Goal: Information Seeking & Learning: Learn about a topic

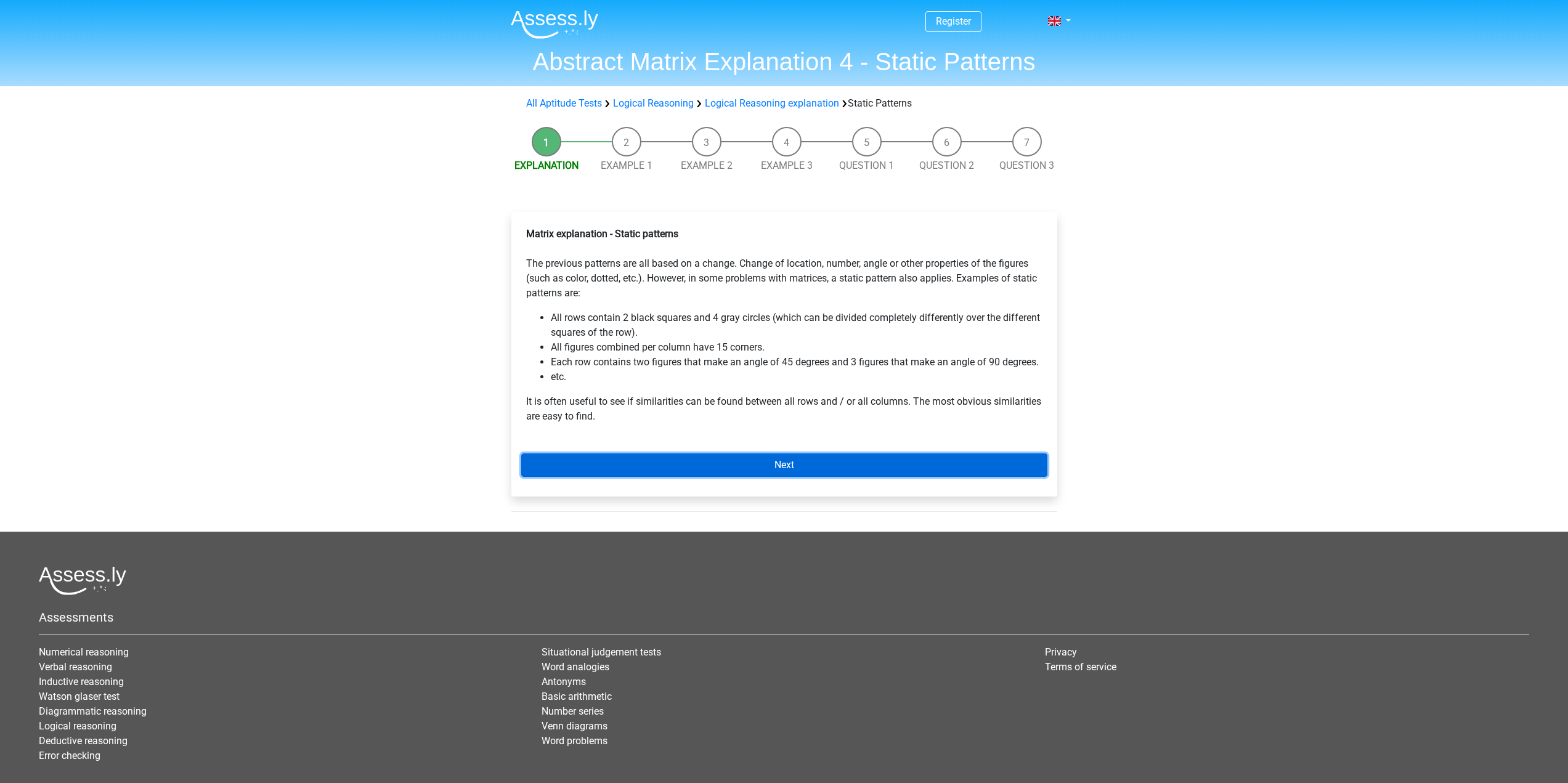
click at [795, 463] on link "Next" at bounding box center [784, 465] width 526 height 23
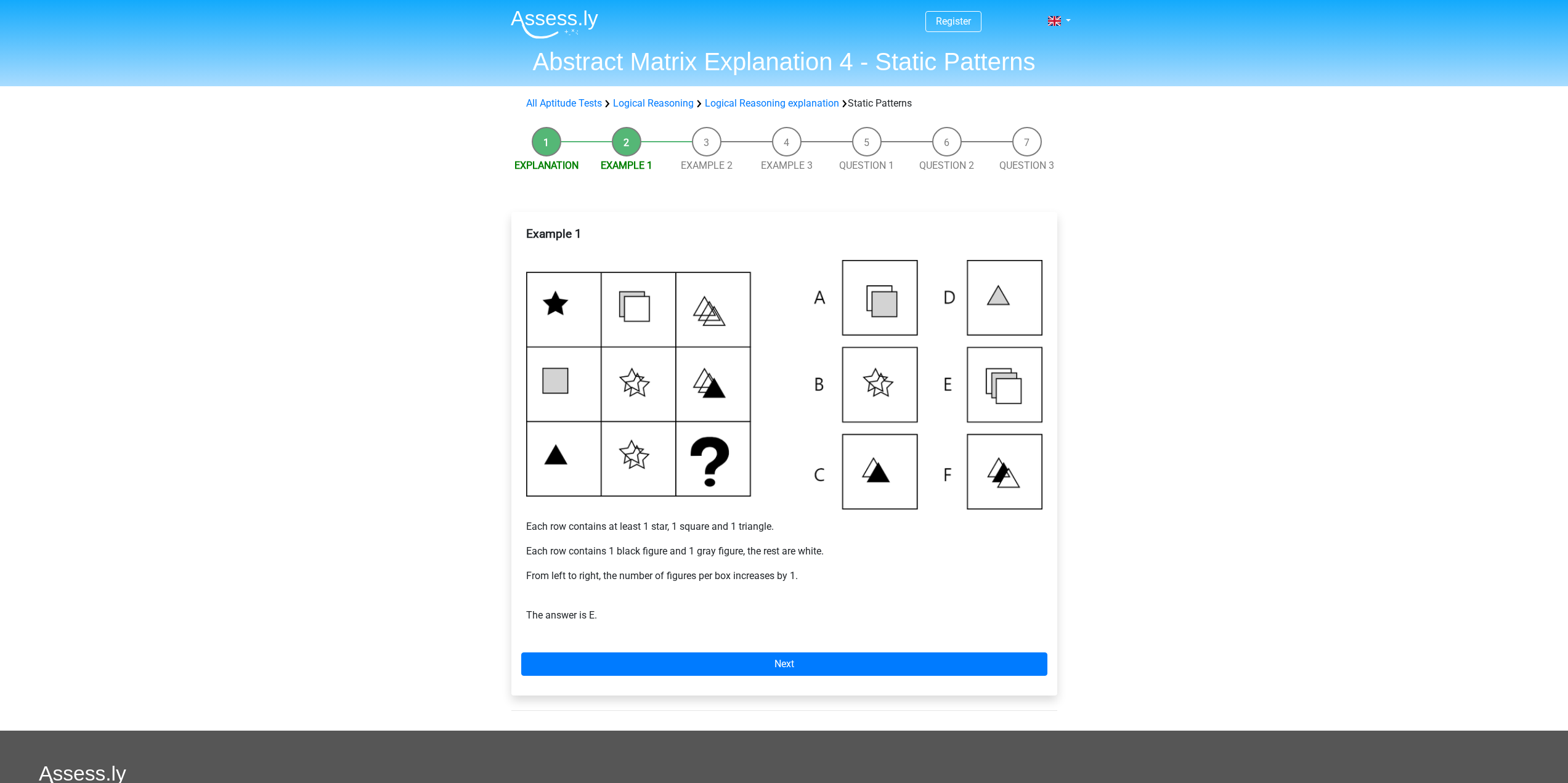
click at [986, 388] on img at bounding box center [784, 385] width 516 height 249
click at [706, 667] on link "Next" at bounding box center [784, 664] width 526 height 23
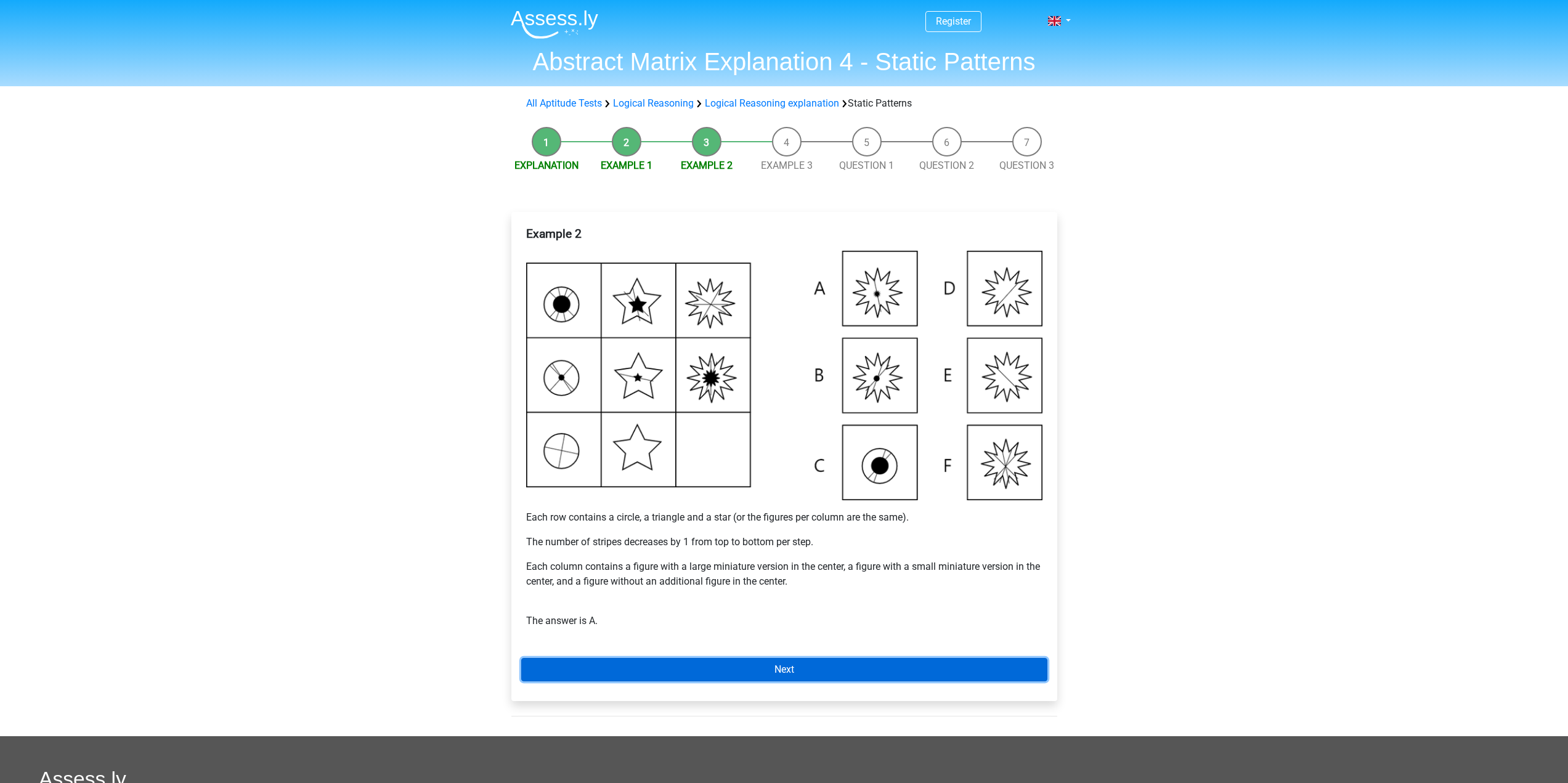
click at [683, 664] on link "Next" at bounding box center [784, 669] width 526 height 23
